Goal: Use online tool/utility: Utilize a website feature to perform a specific function

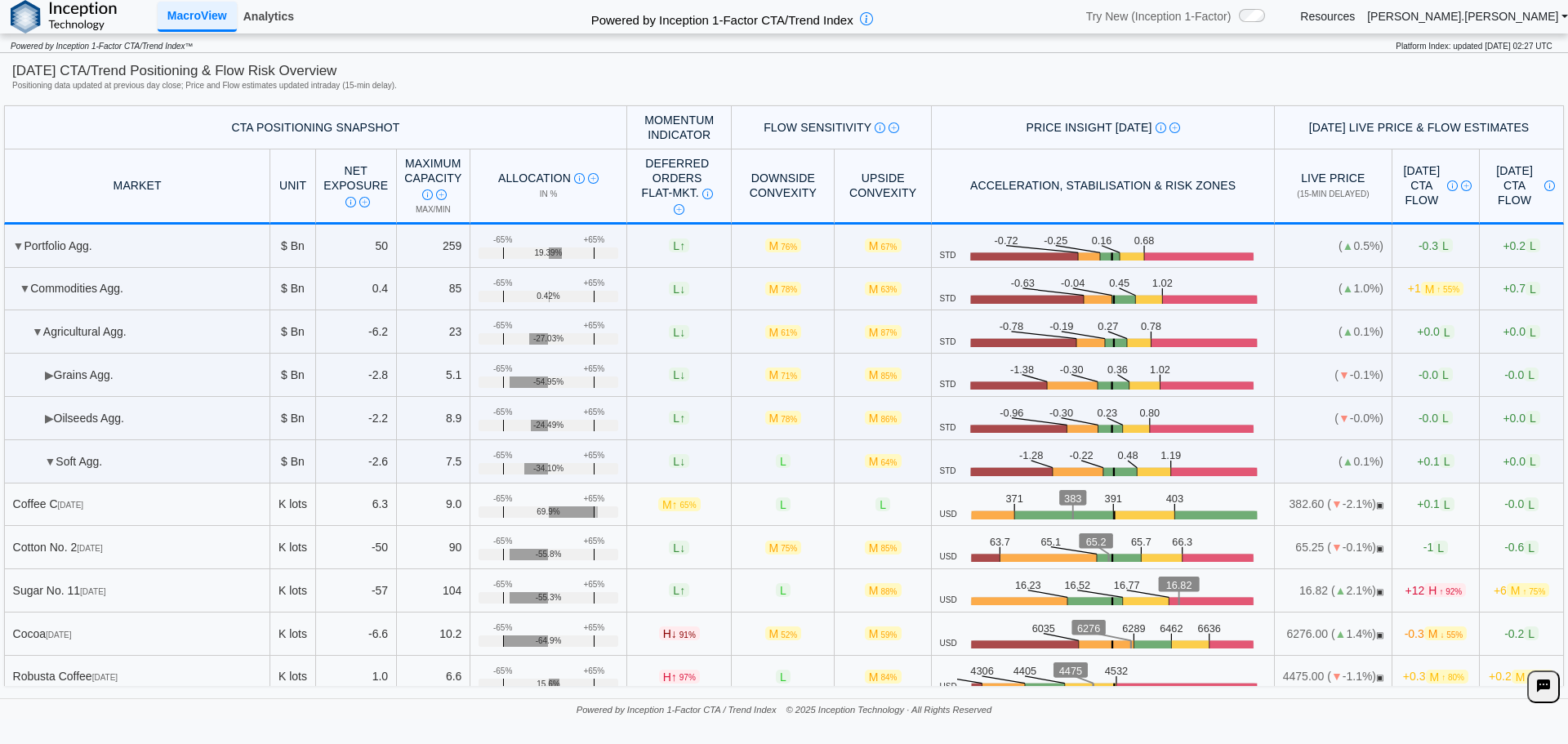
click at [267, 25] on link "Analytics" at bounding box center [268, 16] width 64 height 28
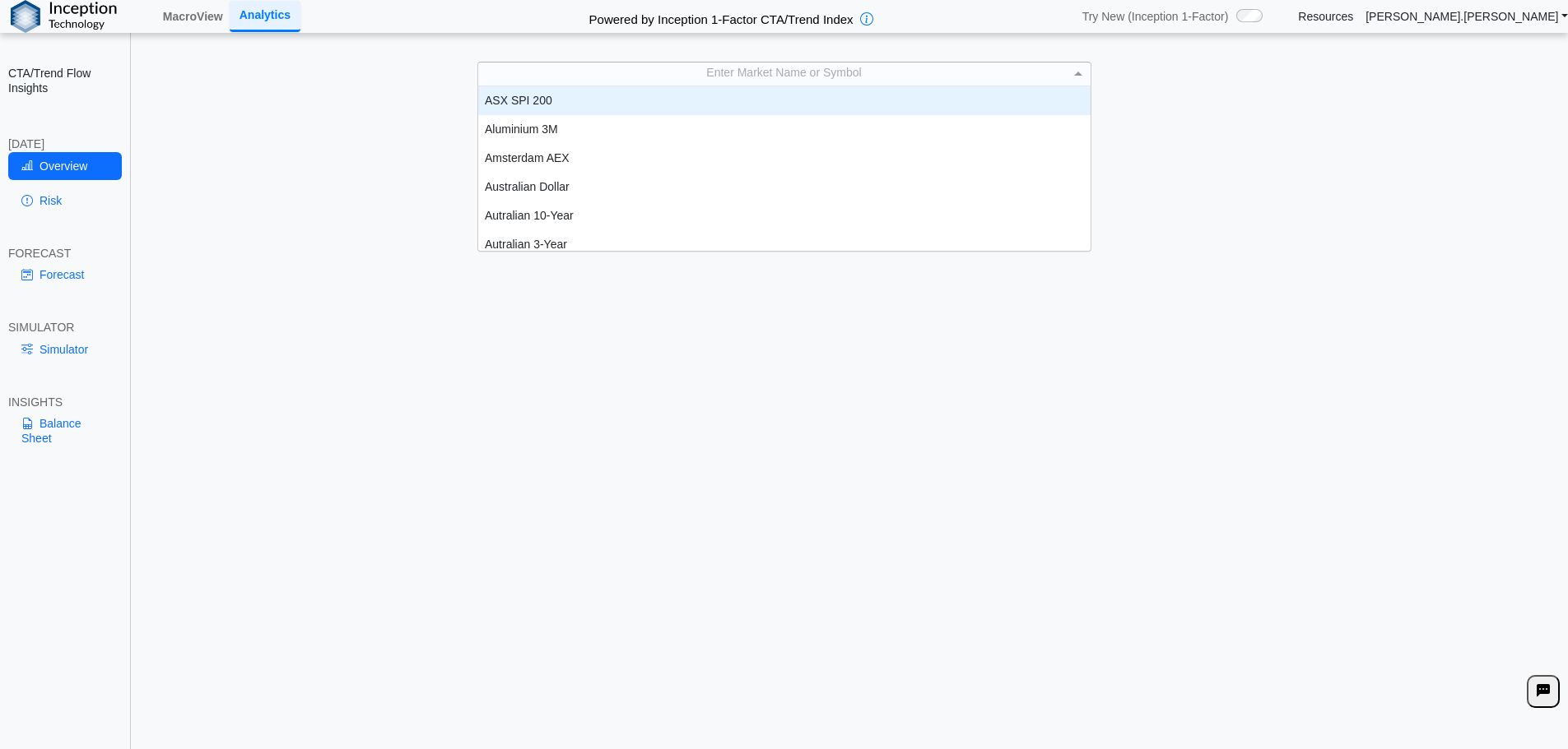
click at [749, 71] on div "Enter Market Name or Symbol" at bounding box center [784, 73] width 612 height 22
type input "*****"
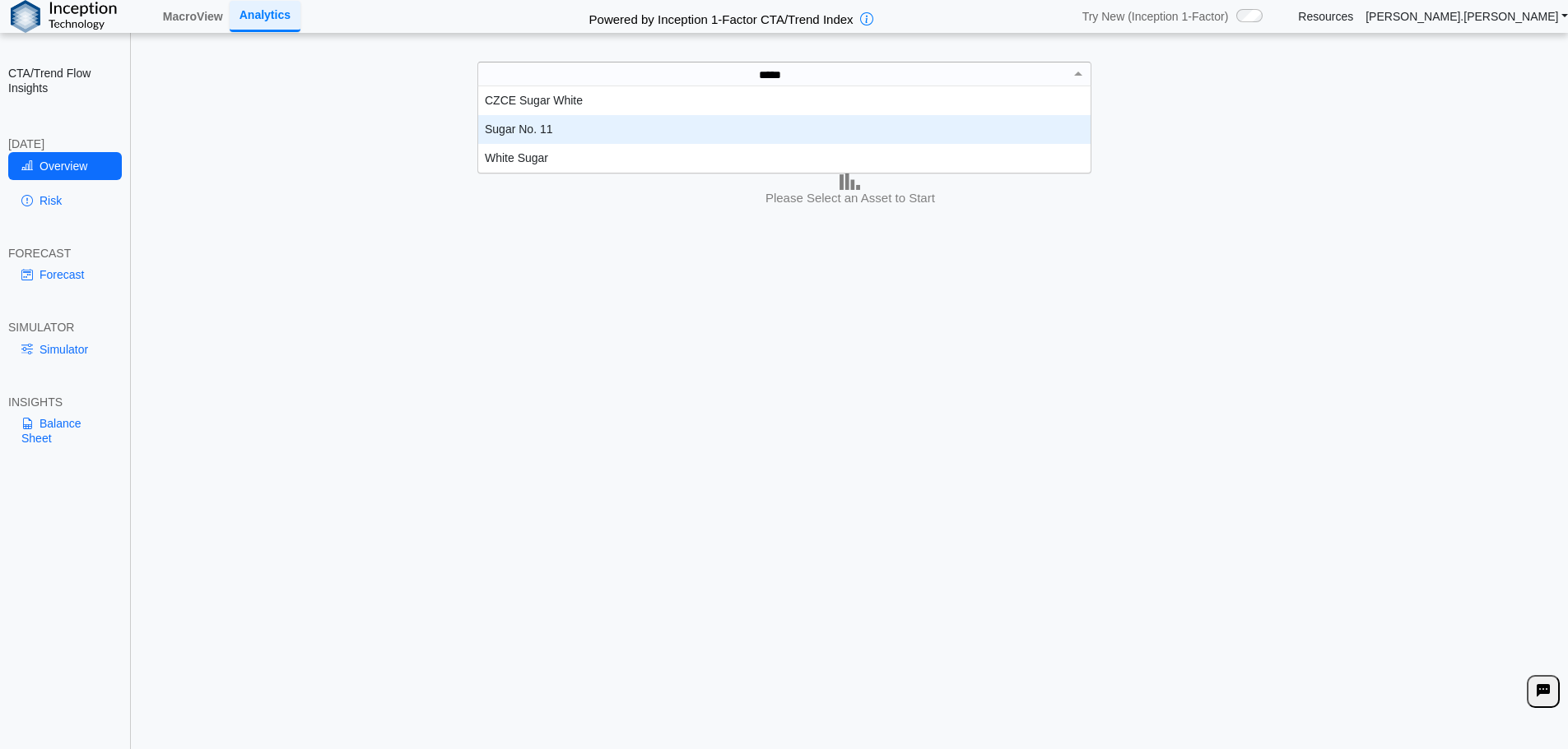
click at [557, 137] on div "Sugar No. 11" at bounding box center [784, 129] width 612 height 29
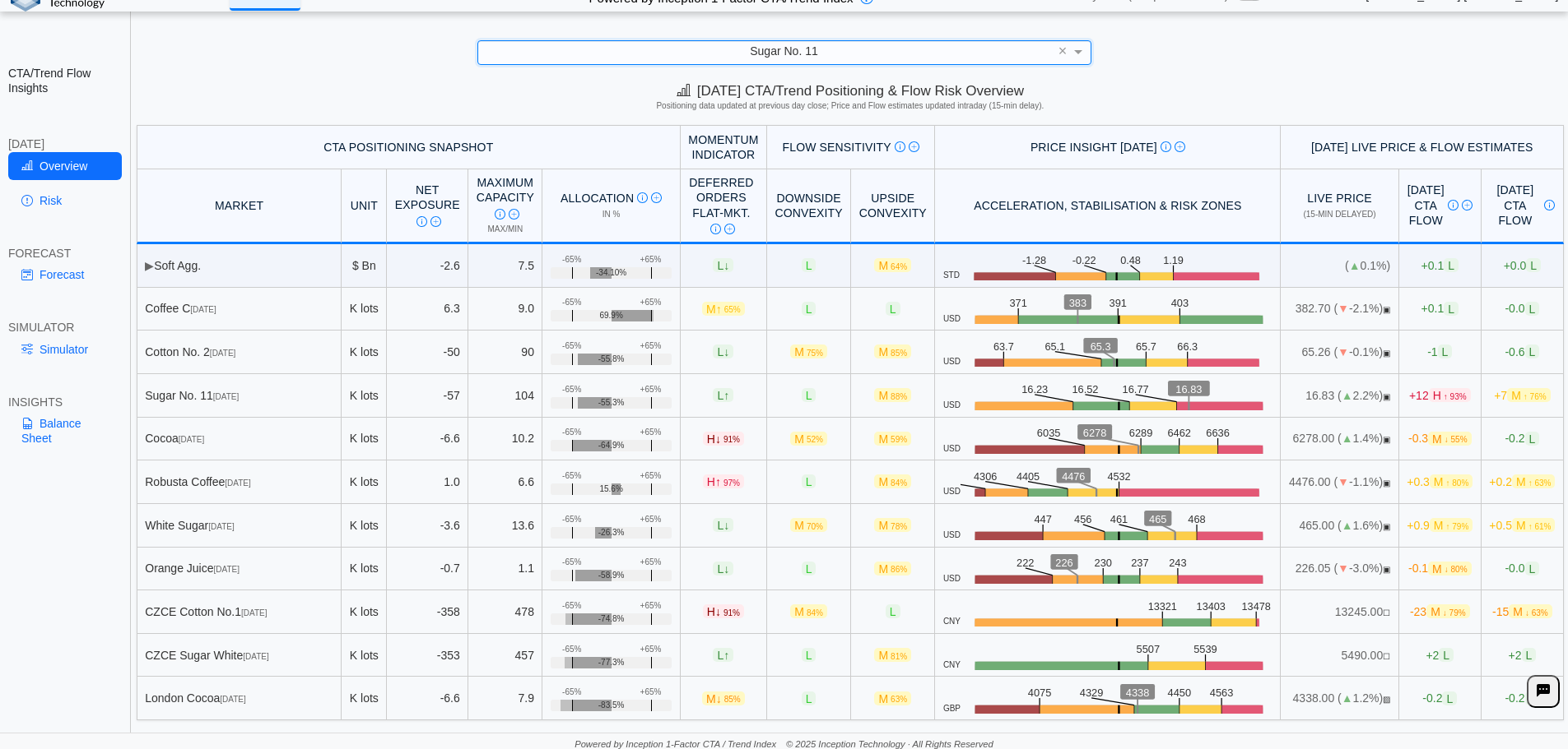
scroll to position [26, 0]
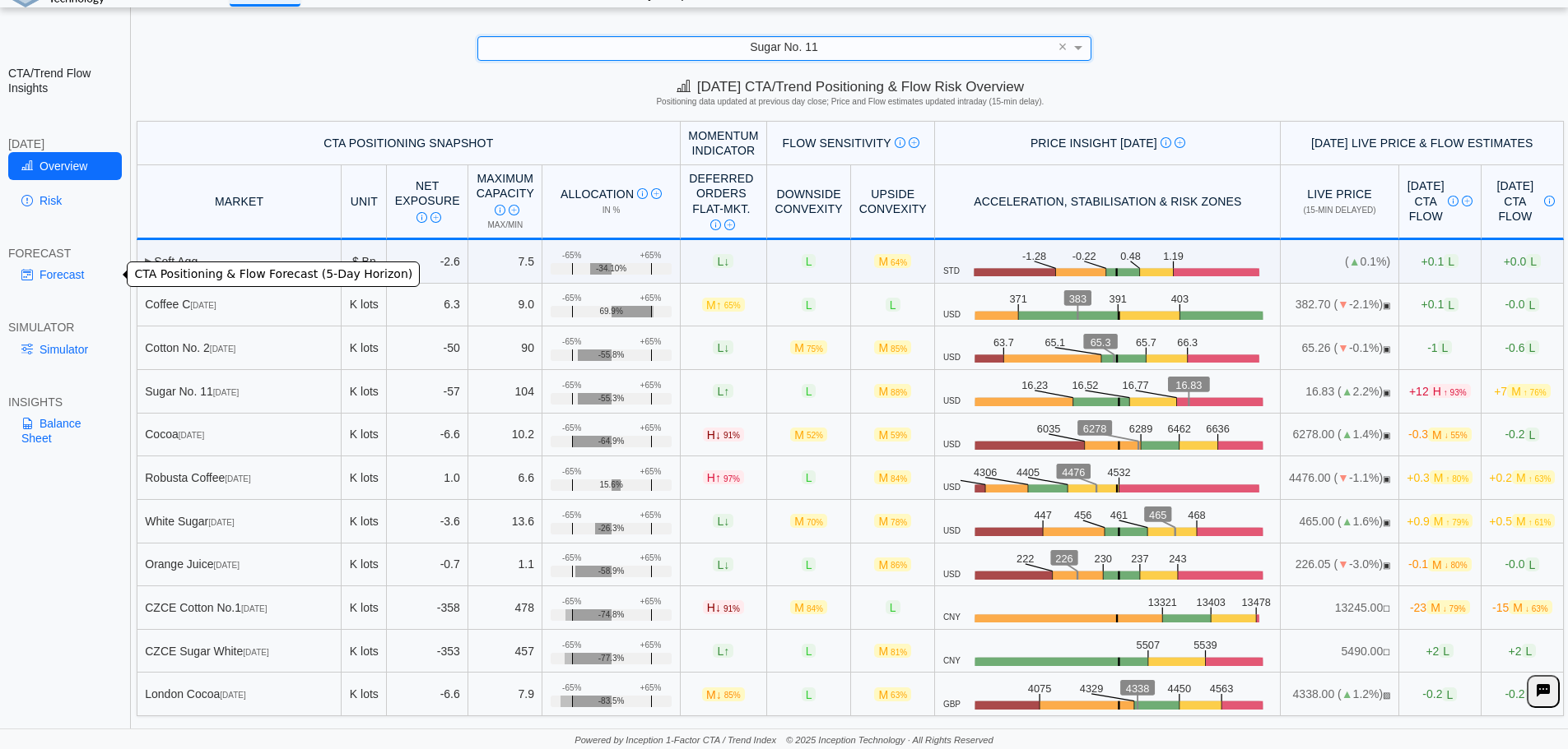
click at [66, 272] on link "Forecast" at bounding box center [65, 274] width 113 height 28
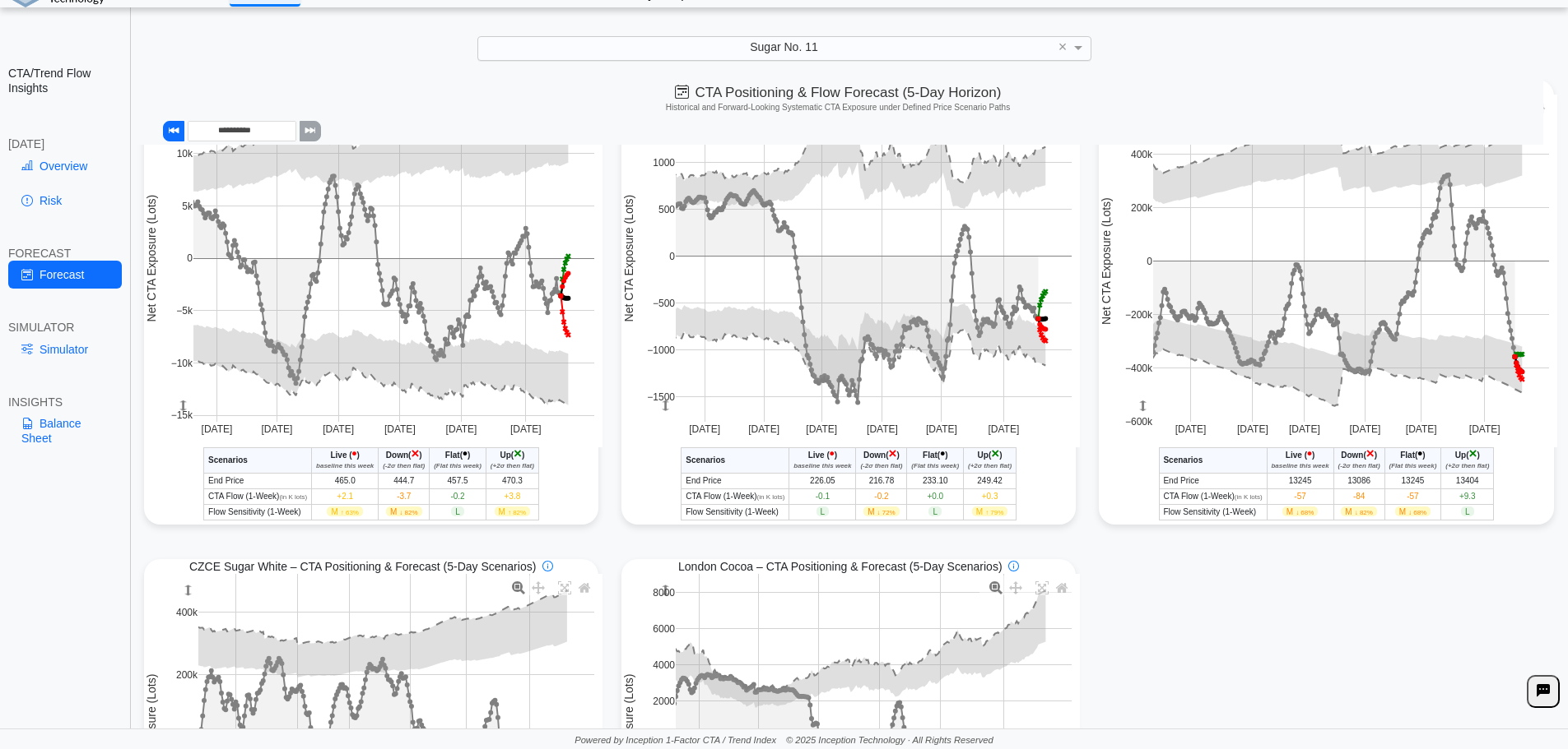
scroll to position [1360, 0]
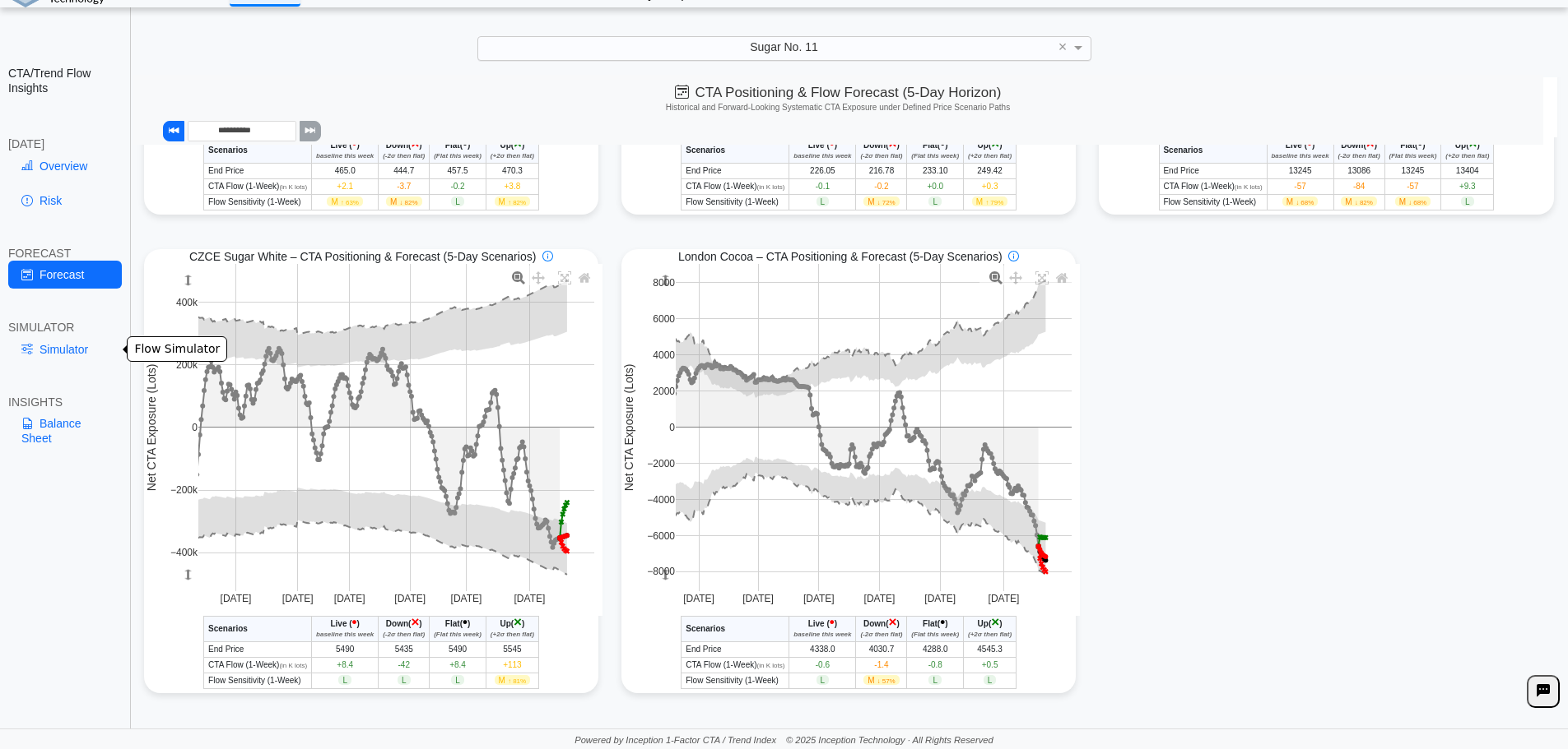
click at [63, 347] on link "Simulator" at bounding box center [65, 349] width 113 height 28
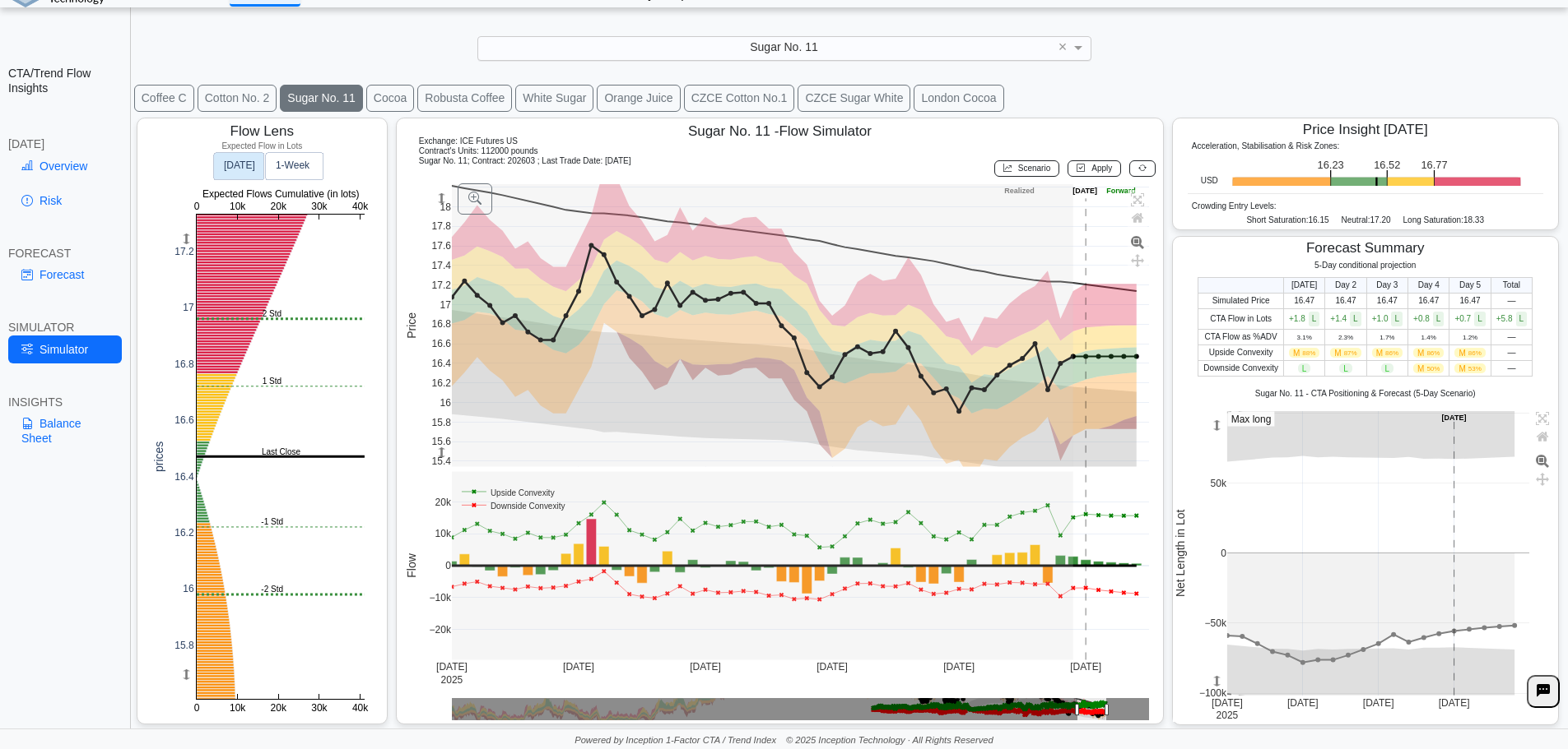
scroll to position [28, 0]
click at [1023, 169] on span "Scenario" at bounding box center [1033, 168] width 32 height 9
click at [1097, 164] on span "Apply" at bounding box center [1101, 168] width 20 height 9
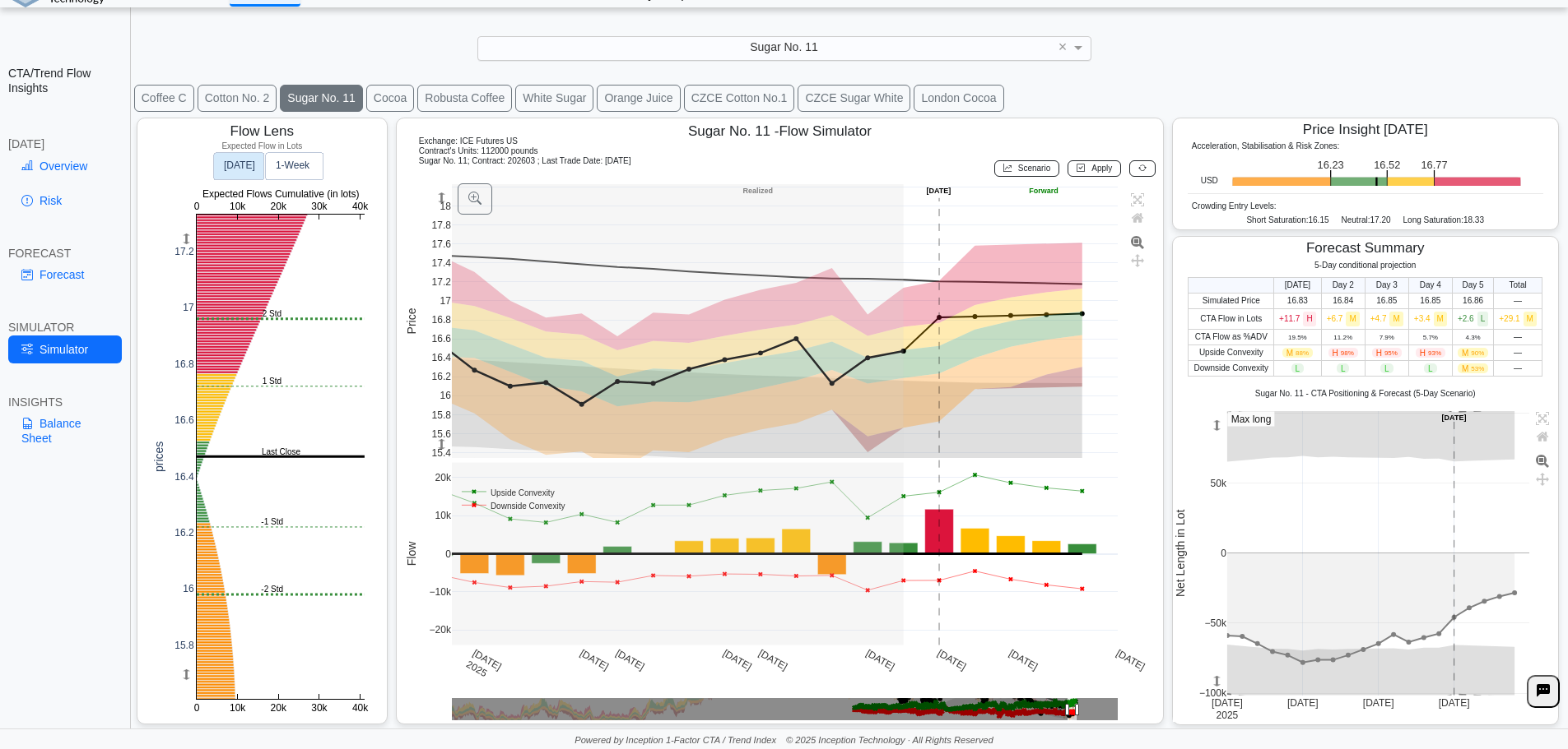
drag, startPoint x: 1076, startPoint y: 709, endPoint x: 1408, endPoint y: 684, distance: 332.9
